Goal: Find specific page/section: Find specific page/section

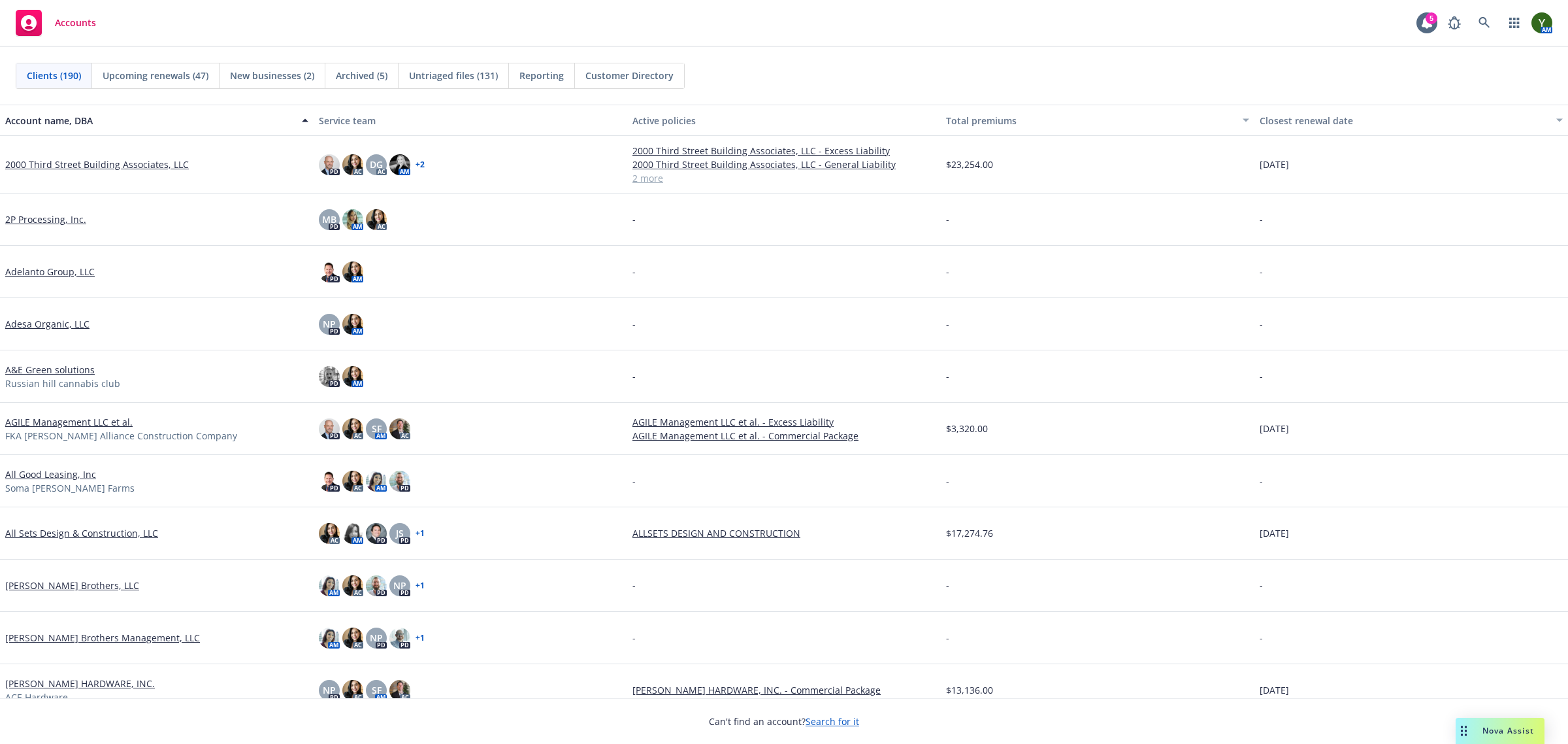
click at [1027, 68] on div "Clients (190) Upcoming renewals (47) New businesses (2) Archived (5) Untriaged …" at bounding box center [784, 76] width 1537 height 26
click at [1485, 726] on span "Nova Assist" at bounding box center [1508, 731] width 52 height 11
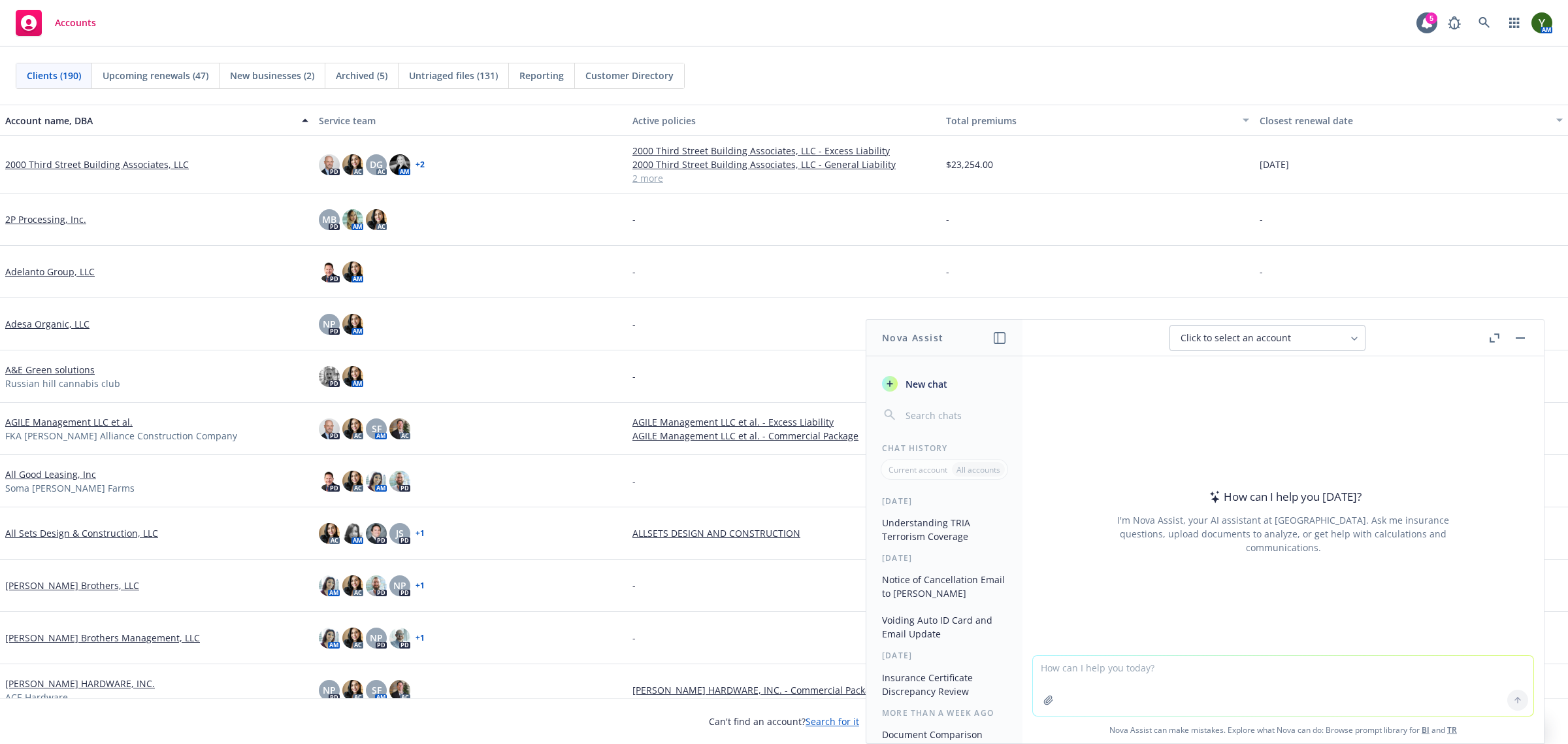
click at [1520, 340] on button "button" at bounding box center [1520, 338] width 16 height 16
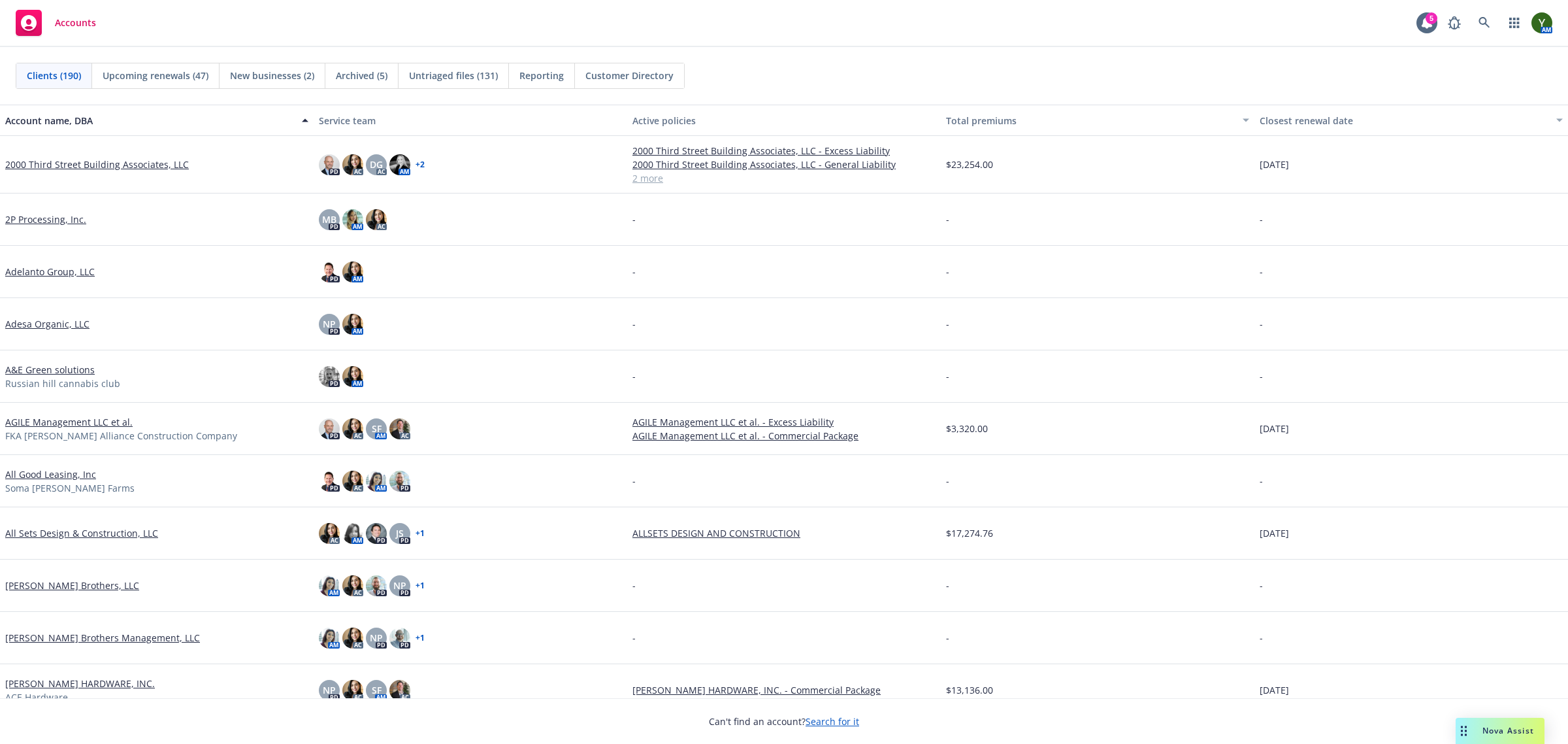
click at [1485, 727] on span "Nova Assist" at bounding box center [1508, 731] width 52 height 11
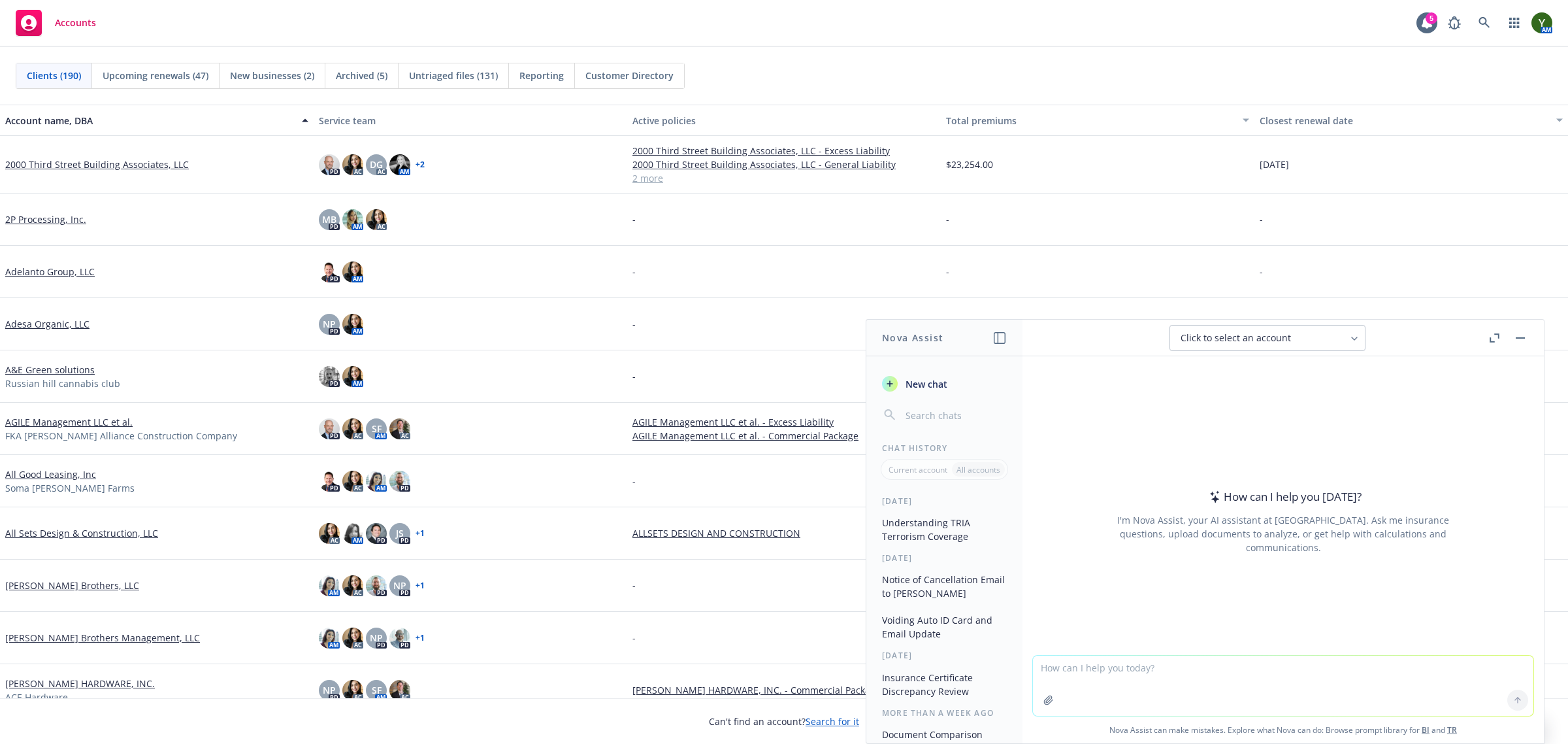
click at [1526, 337] on button "button" at bounding box center [1520, 338] width 16 height 16
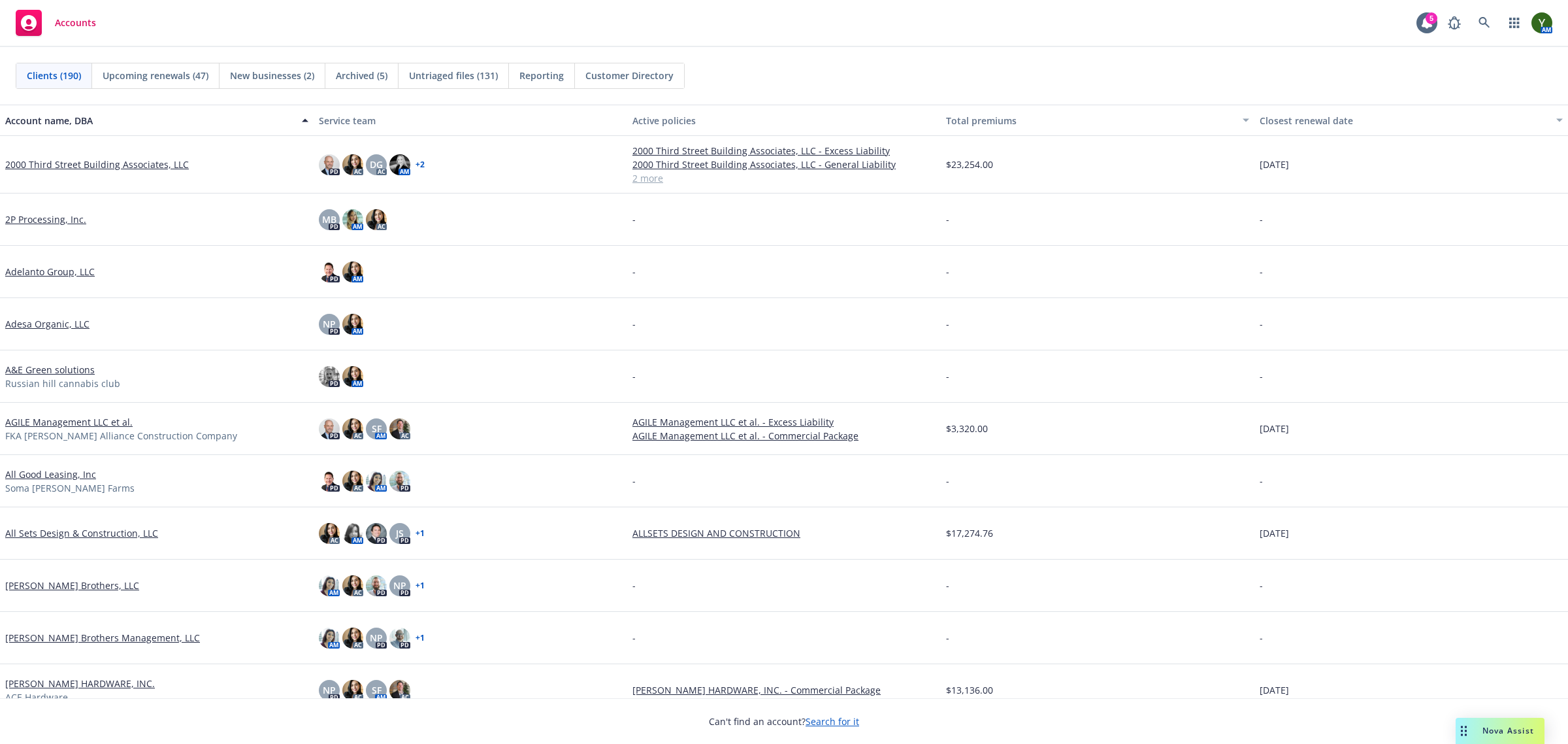
click at [1339, 726] on div "Can't find an account? Search for it" at bounding box center [784, 713] width 1568 height 30
click at [1512, 718] on div "Nova Assist" at bounding box center [1500, 731] width 89 height 26
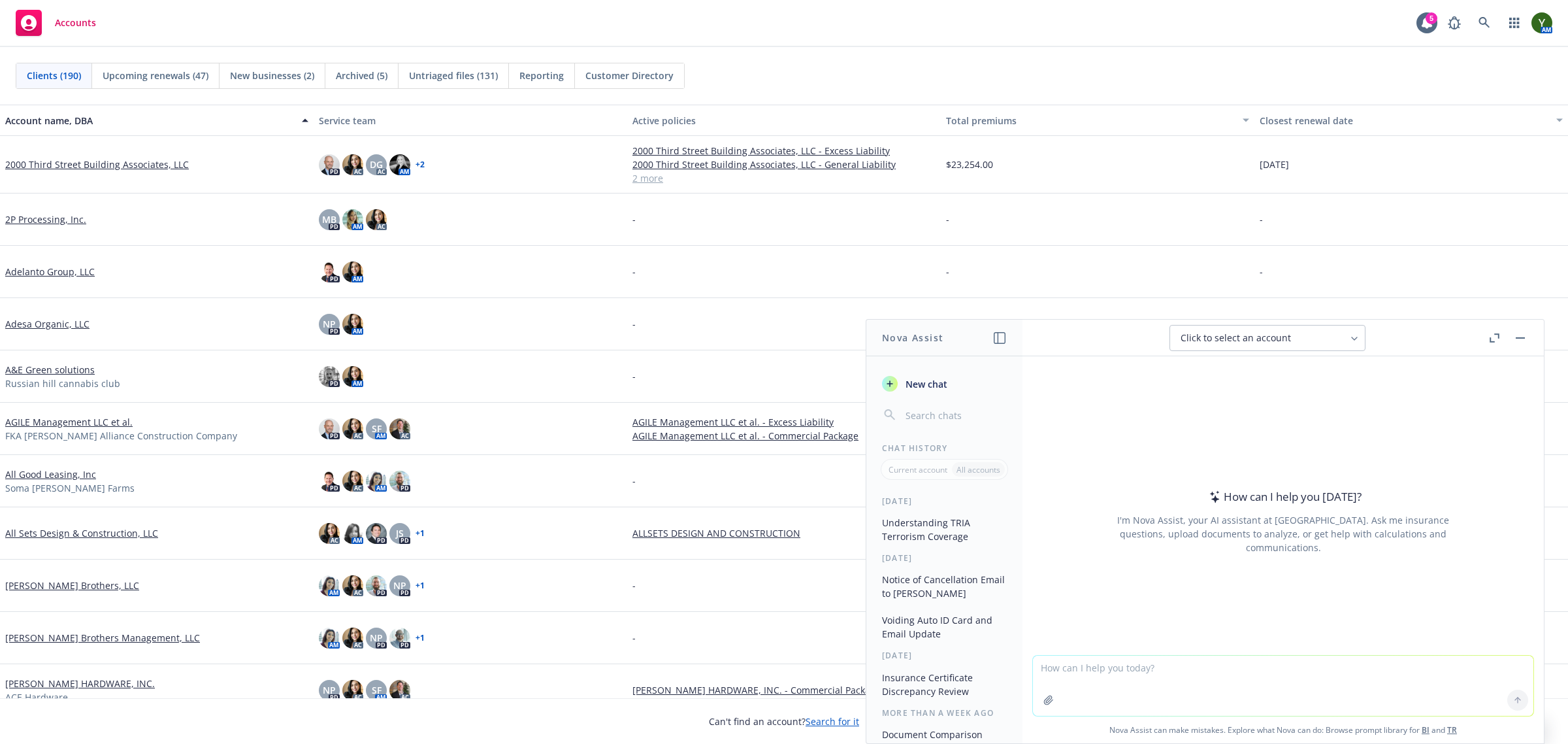
click at [1532, 337] on header "Click to select an account" at bounding box center [1283, 337] width 521 height 37
click at [1522, 341] on button "button" at bounding box center [1520, 338] width 16 height 16
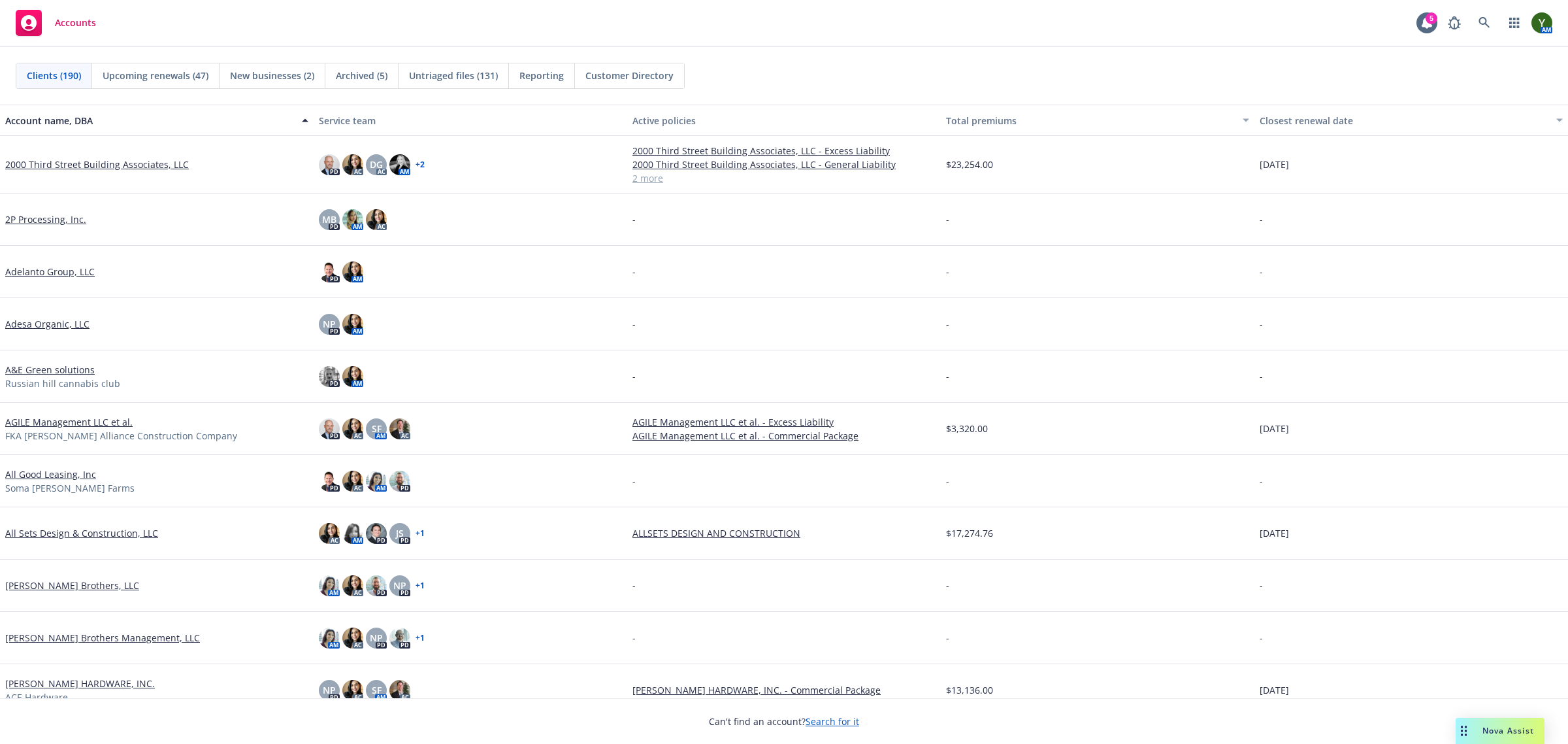
click at [813, 27] on div "Accounts 5 AM" at bounding box center [784, 24] width 1568 height 47
